Goal: Task Accomplishment & Management: Complete application form

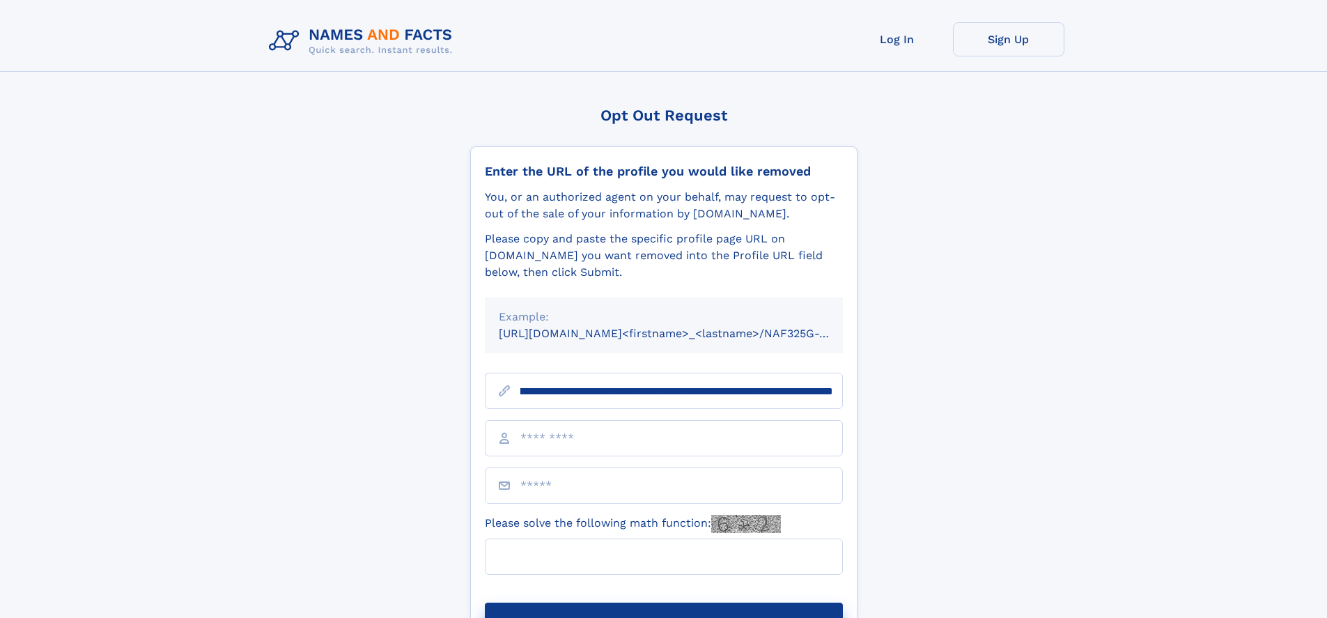
scroll to position [0, 157]
type input "**********"
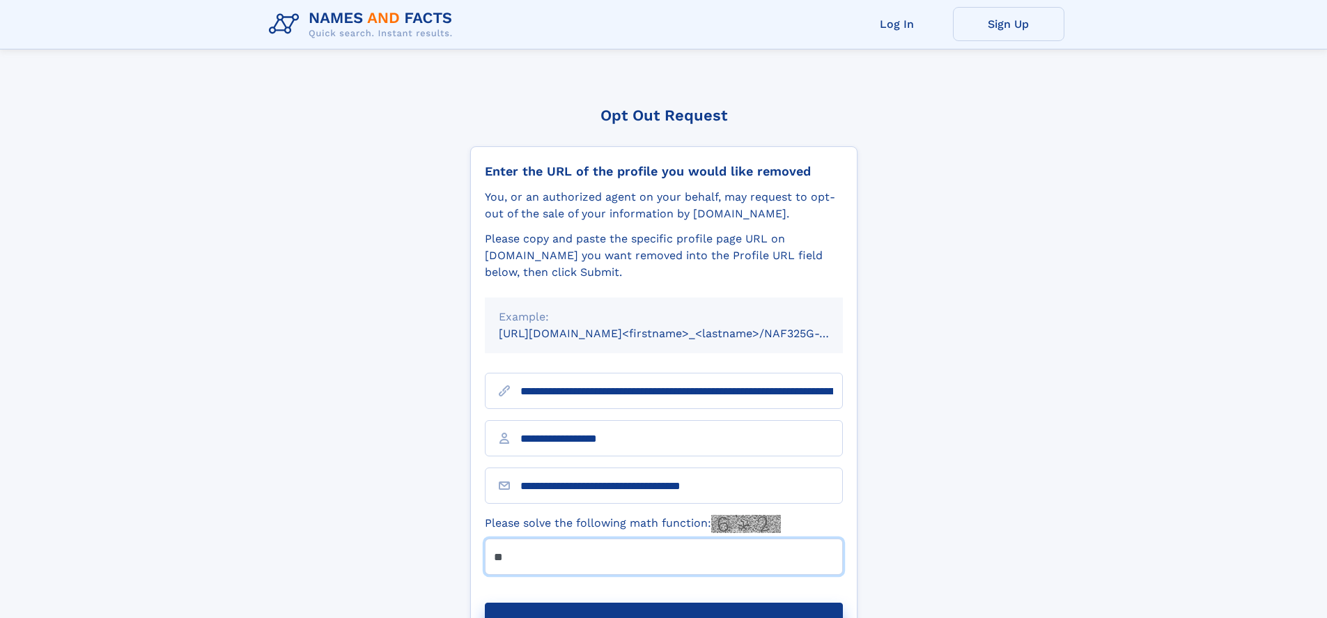
type input "**"
click at [663, 603] on button "Submit Opt Out Request" at bounding box center [664, 625] width 358 height 45
